Goal: Navigation & Orientation: Find specific page/section

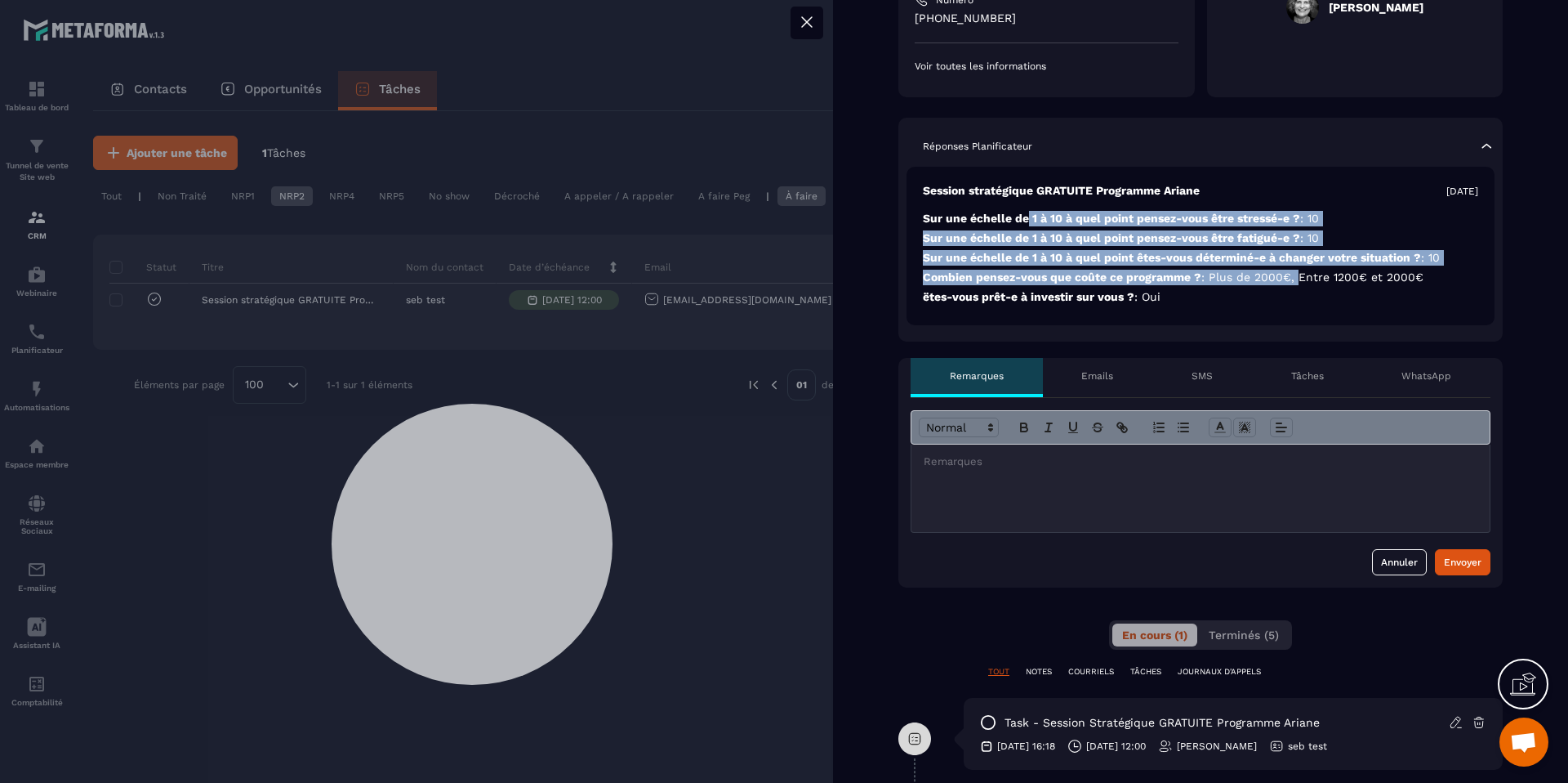
scroll to position [329, 0]
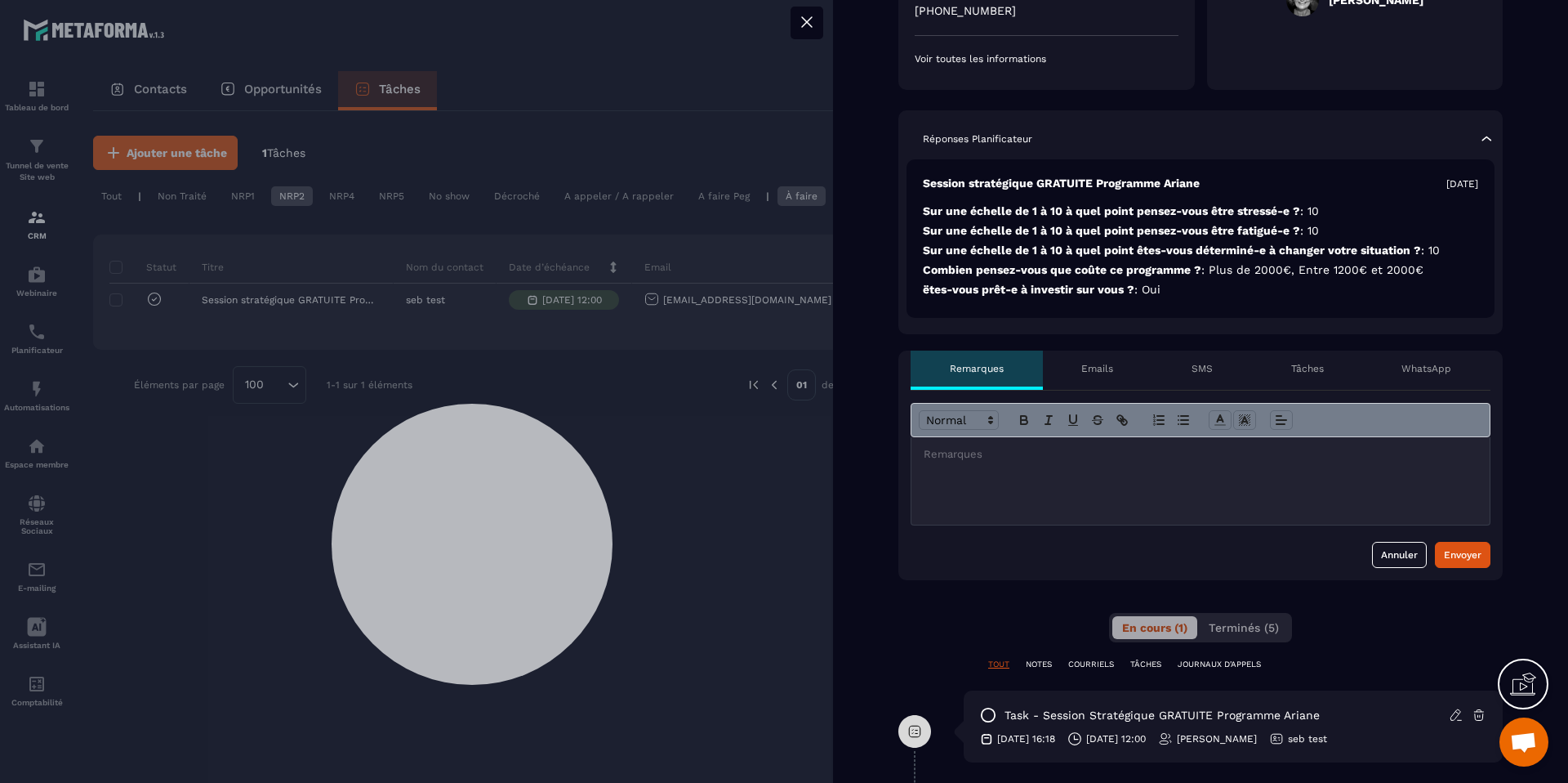
drag, startPoint x: 1091, startPoint y: 385, endPoint x: 1122, endPoint y: 382, distance: 31.1
click at [1093, 385] on div "Emails" at bounding box center [1098, 370] width 110 height 39
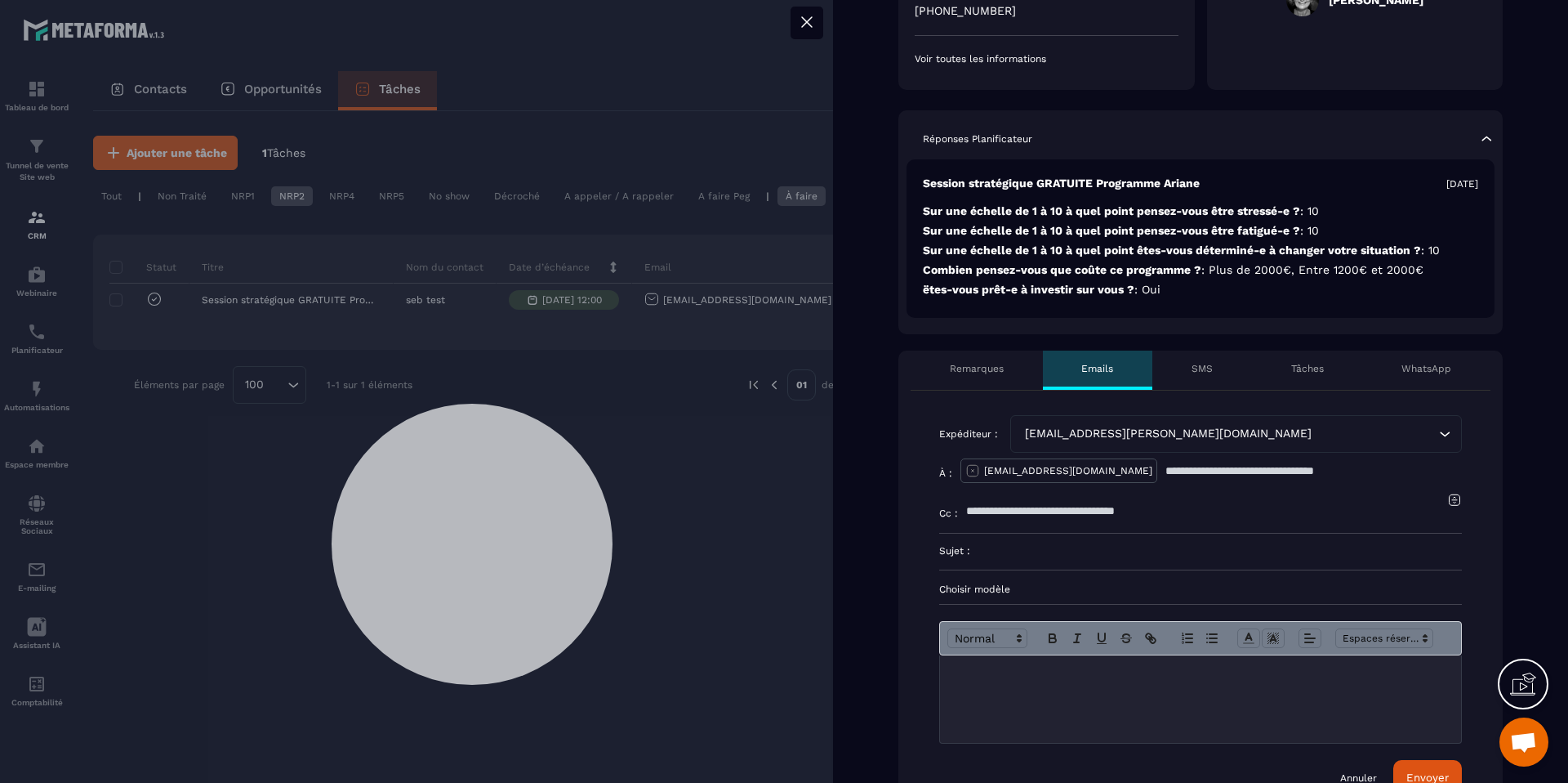
drag, startPoint x: 1226, startPoint y: 375, endPoint x: 1255, endPoint y: 375, distance: 29.0
click at [1226, 374] on div "SMS" at bounding box center [1202, 370] width 100 height 39
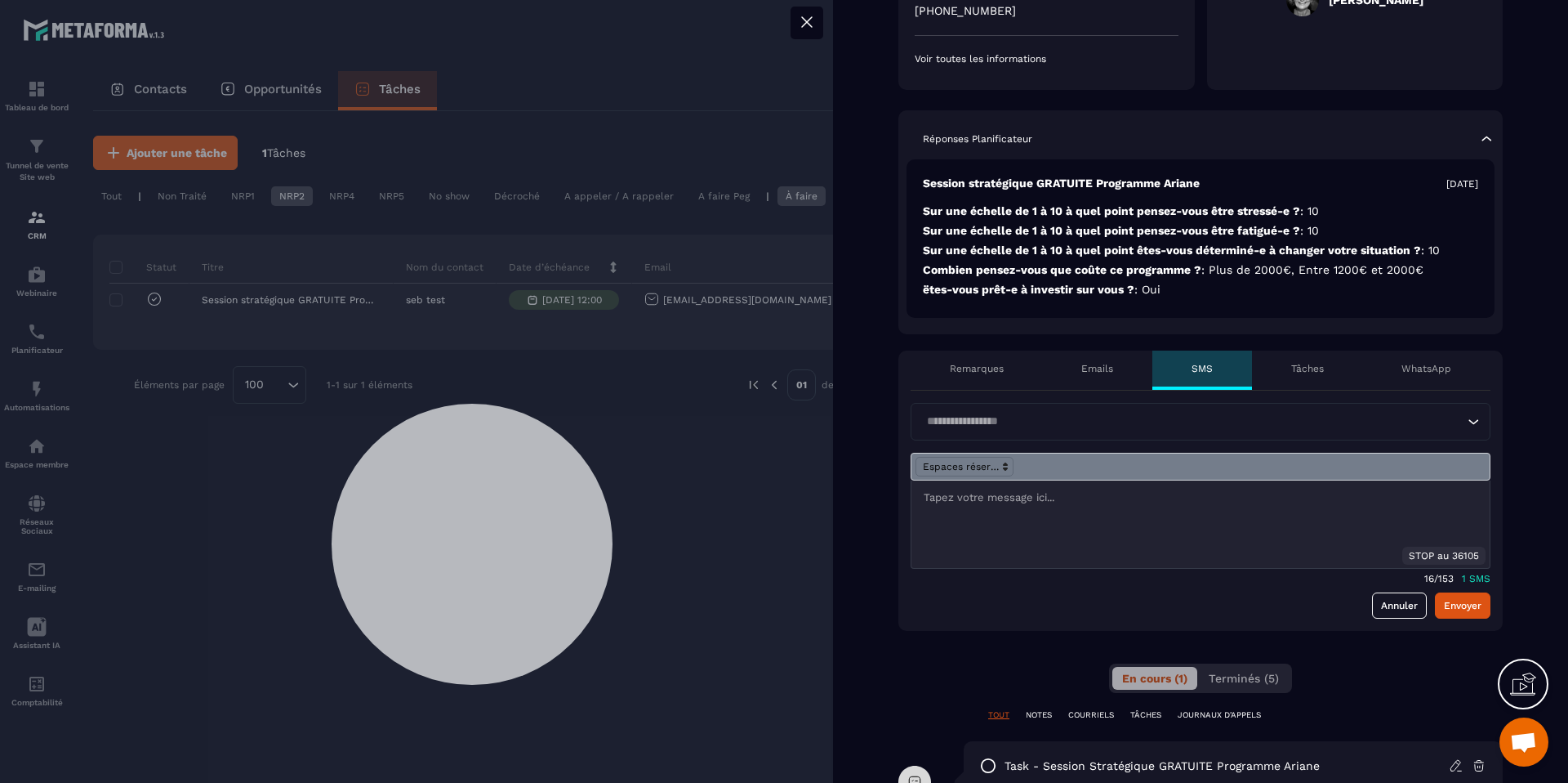
click at [1332, 375] on div "Tâches" at bounding box center [1307, 370] width 111 height 39
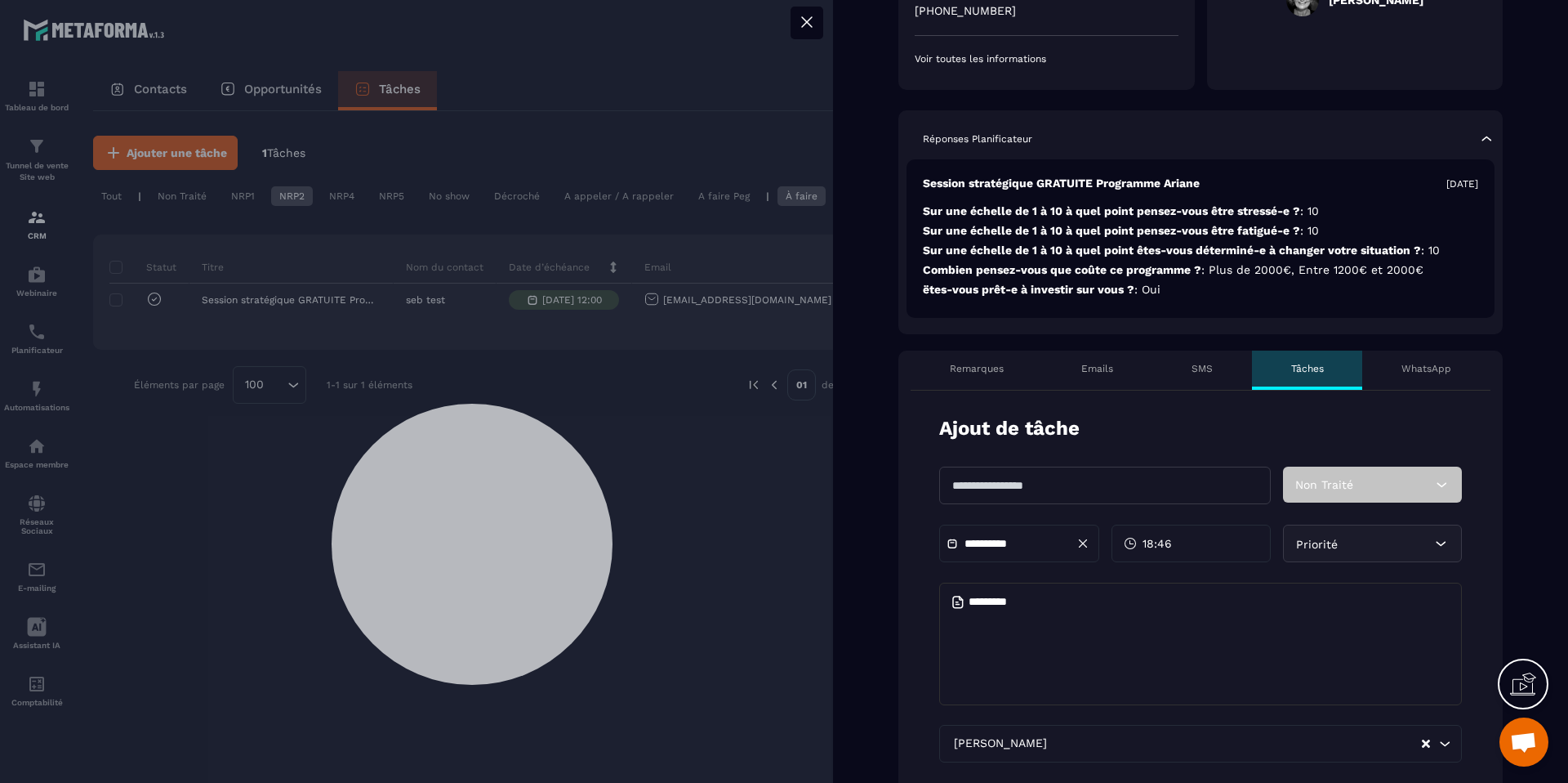
drag, startPoint x: 1415, startPoint y: 370, endPoint x: 1304, endPoint y: 378, distance: 111.3
click at [1413, 370] on p "WhatsApp" at bounding box center [1426, 368] width 49 height 13
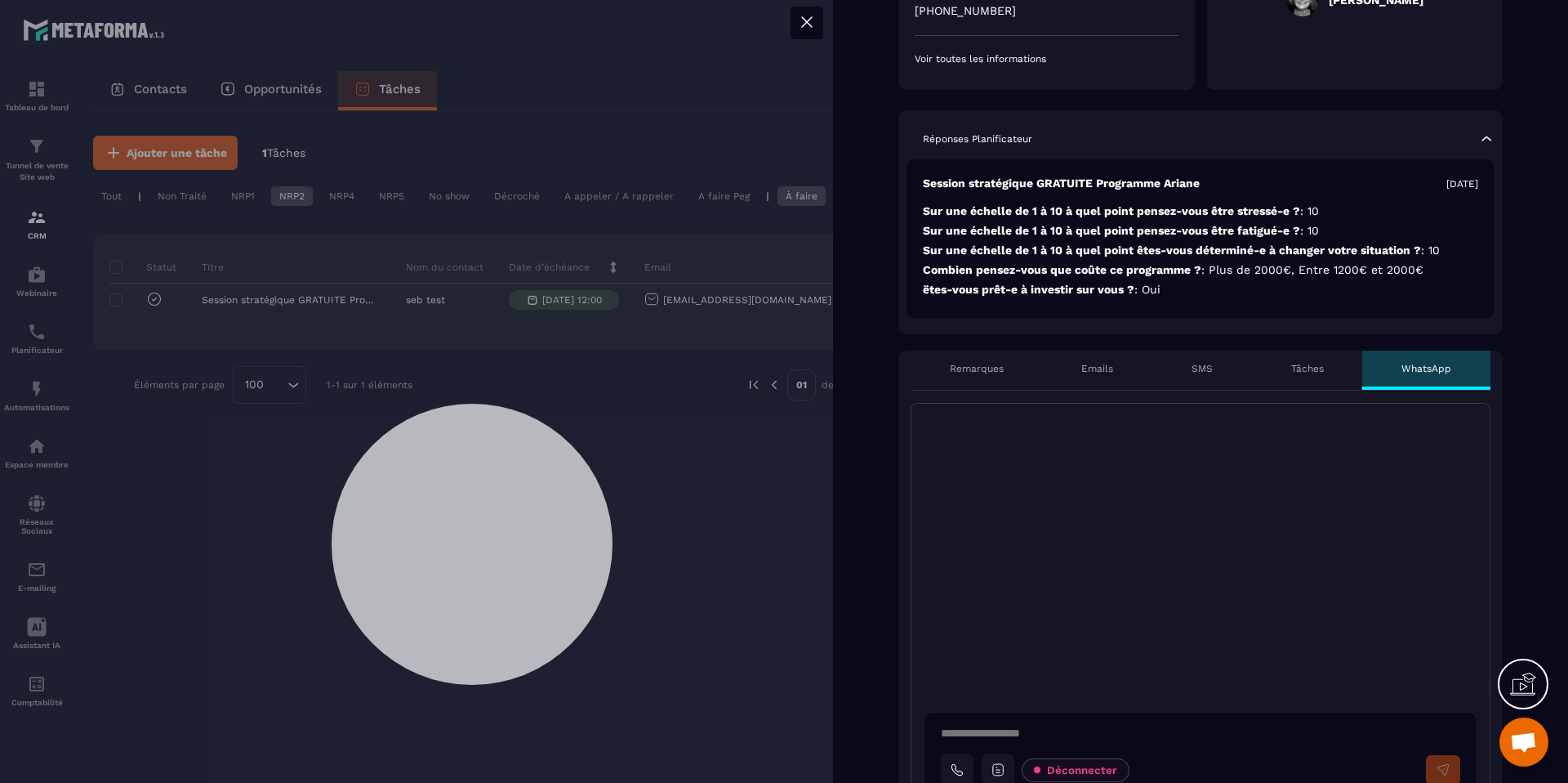
click at [972, 374] on p "Remarques" at bounding box center [977, 368] width 54 height 13
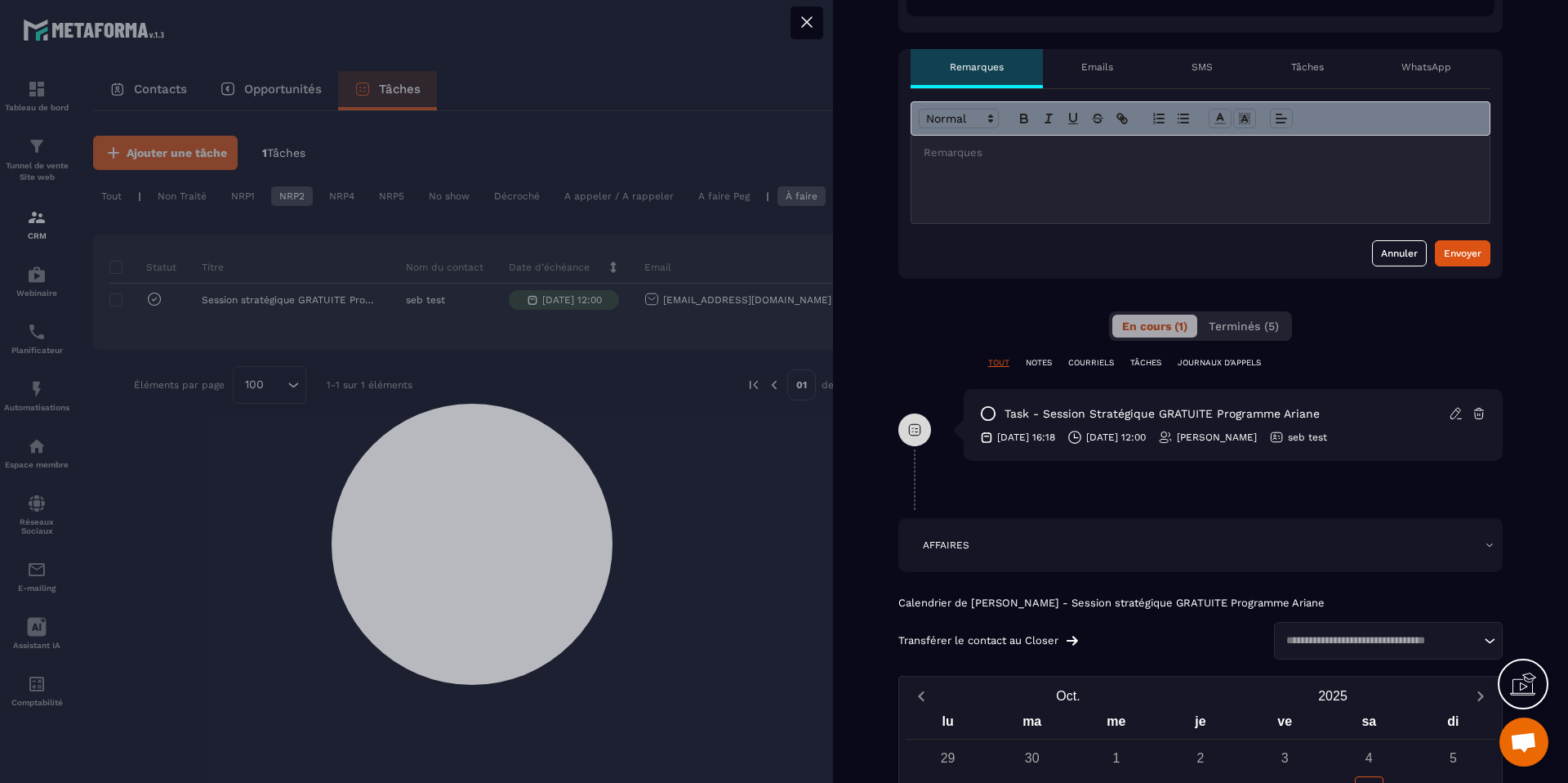
scroll to position [693, 0]
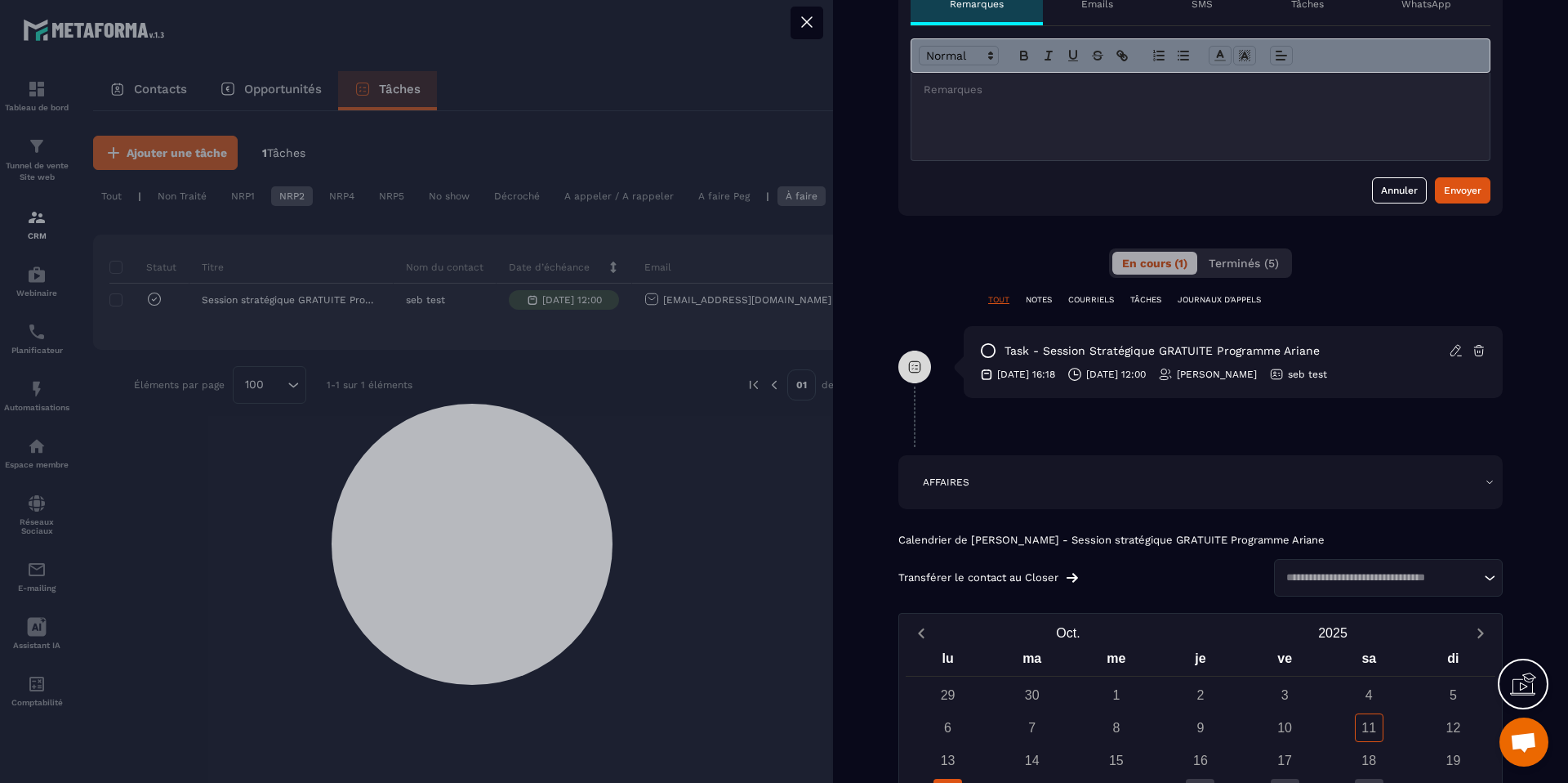
click at [798, 14] on icon at bounding box center [807, 21] width 20 height 20
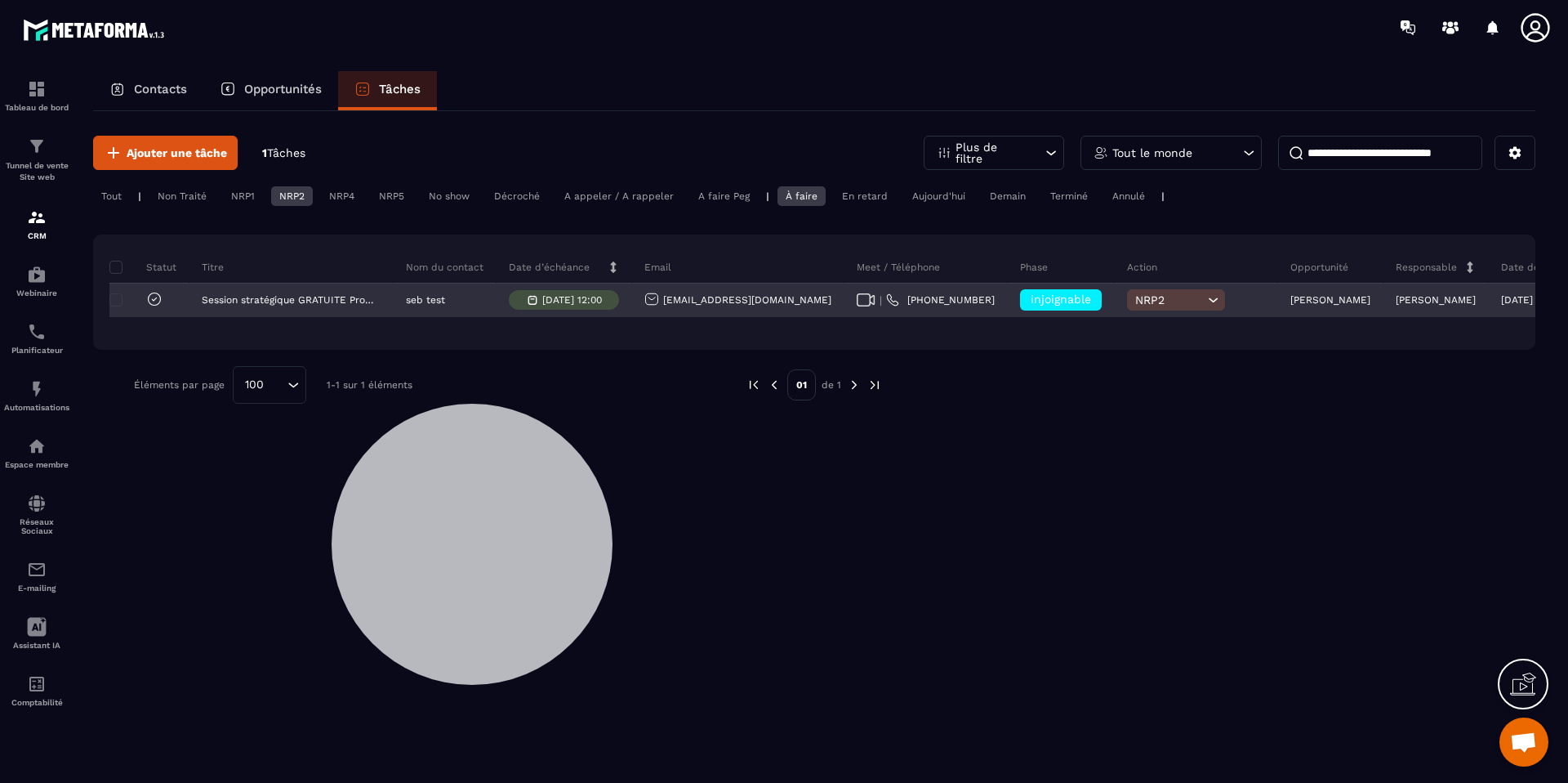
click at [561, 296] on p "[DATE] 12:00" at bounding box center [572, 300] width 60 height 11
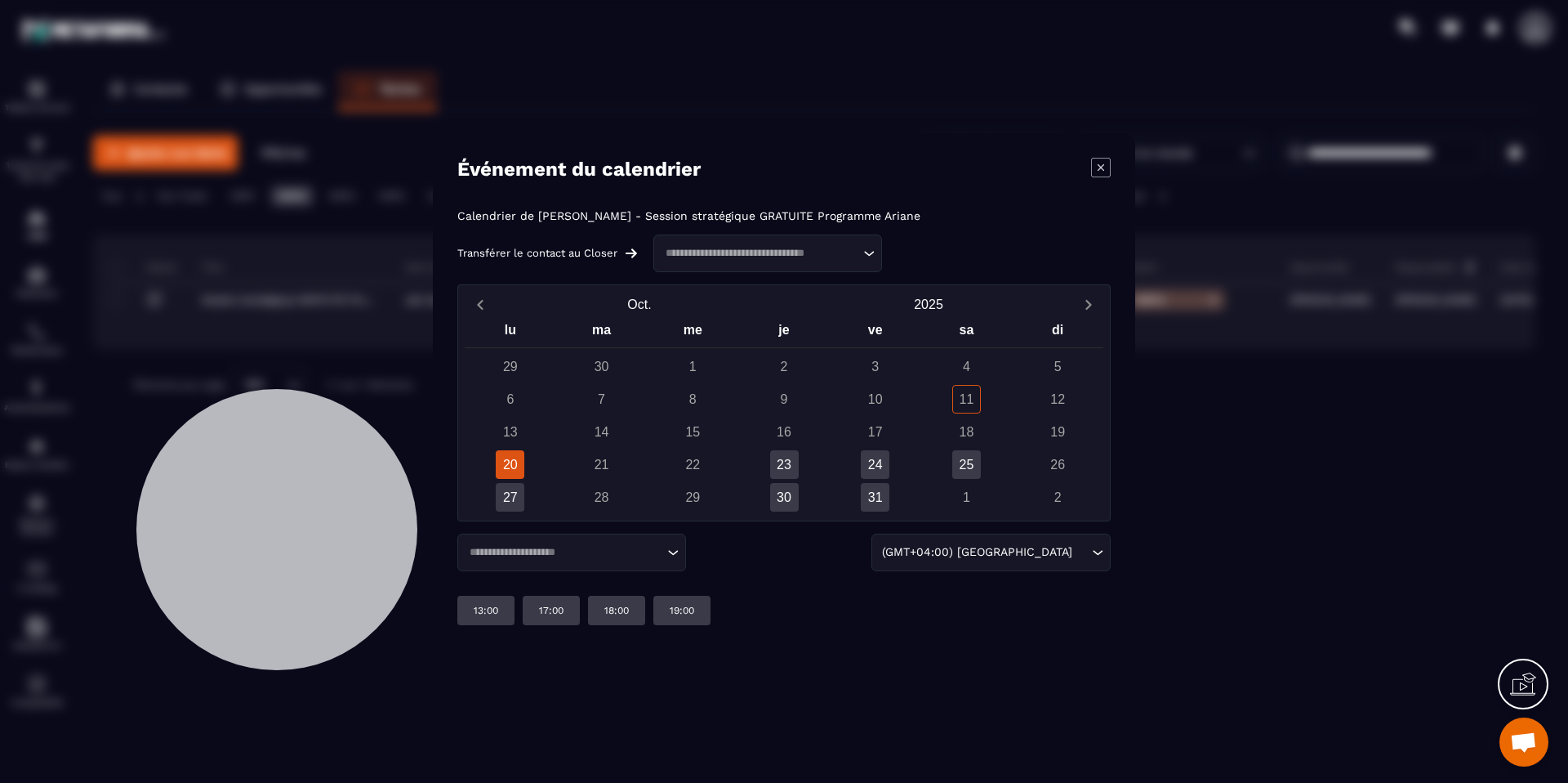
drag, startPoint x: 449, startPoint y: 452, endPoint x: 457, endPoint y: 436, distance: 17.9
click at [313, 437] on div at bounding box center [276, 529] width 281 height 281
